Goal: Transaction & Acquisition: Purchase product/service

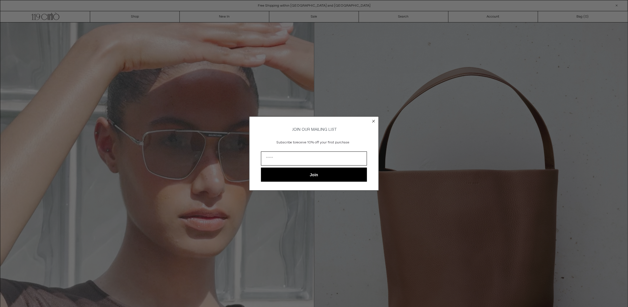
click at [373, 121] on circle "Close dialog" at bounding box center [373, 120] width 5 height 5
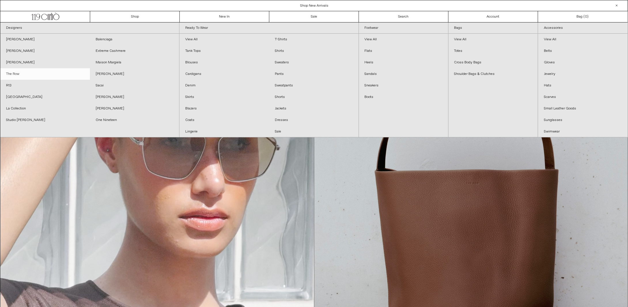
click at [13, 75] on link "The Row" at bounding box center [45, 74] width 90 height 12
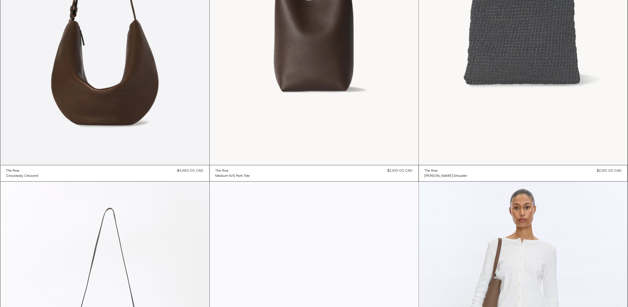
scroll to position [115, 0]
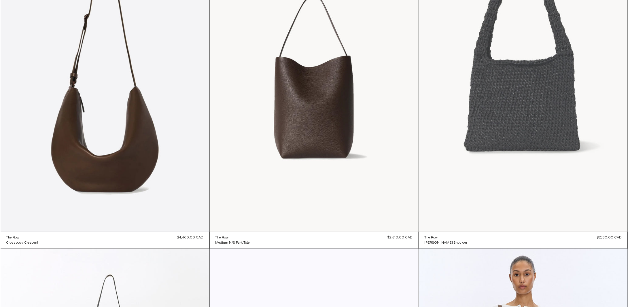
click at [493, 129] on at bounding box center [523, 75] width 209 height 313
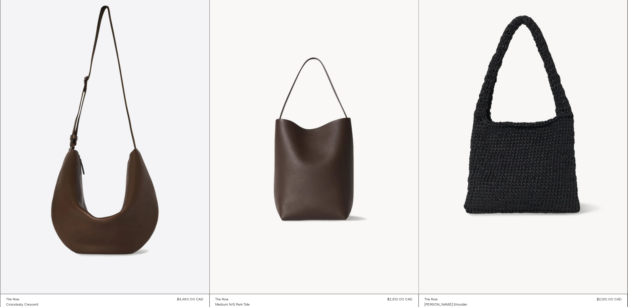
scroll to position [1668, 0]
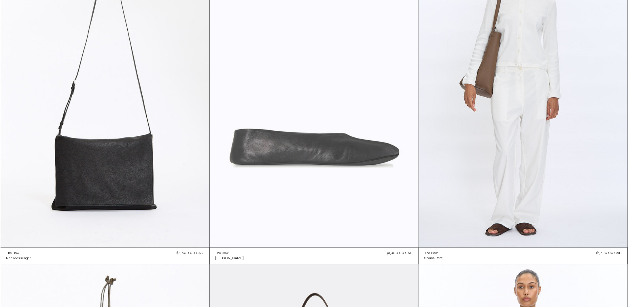
scroll to position [432, 0]
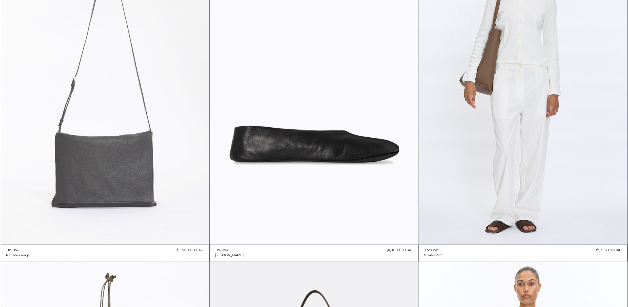
click at [179, 176] on at bounding box center [105, 88] width 209 height 313
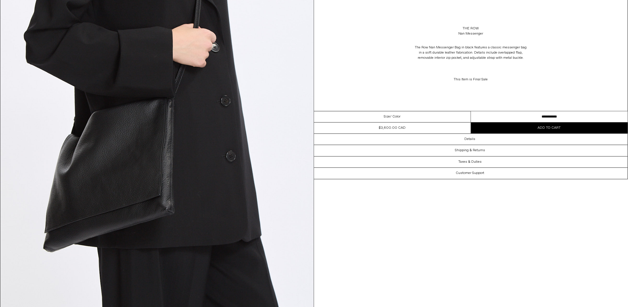
scroll to position [518, 0]
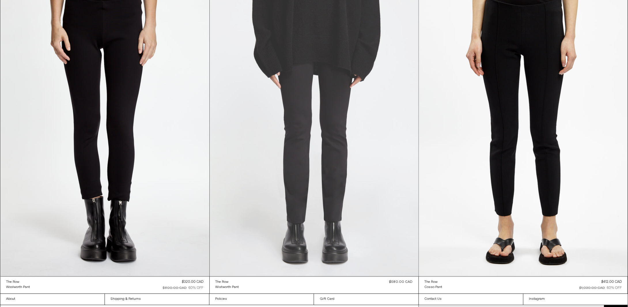
scroll to position [9322, 0]
